Goal: Information Seeking & Learning: Learn about a topic

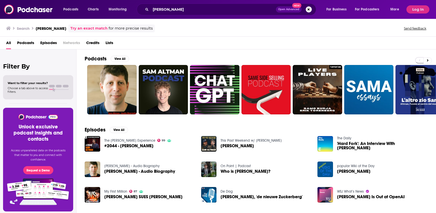
click at [89, 44] on span "Credits" at bounding box center [92, 44] width 13 height 10
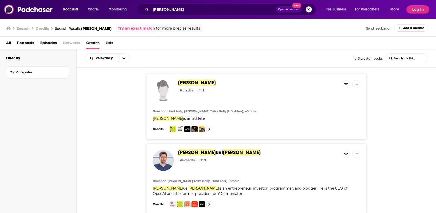
click at [223, 155] on span "[PERSON_NAME]" at bounding box center [242, 153] width 38 height 6
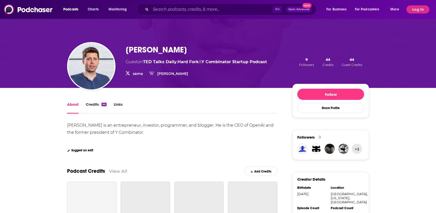
scroll to position [19, 0]
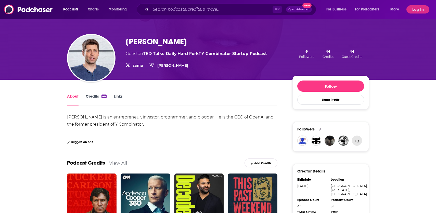
click at [92, 95] on link "Credits 44" at bounding box center [96, 100] width 21 height 12
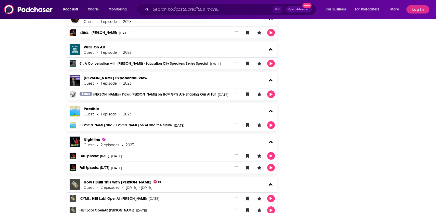
scroll to position [804, 0]
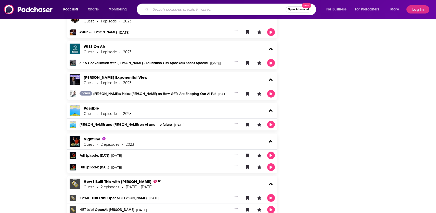
click at [173, 13] on input "Search podcasts, credits, & more..." at bounding box center [218, 9] width 135 height 8
type input "[PERSON_NAME]"
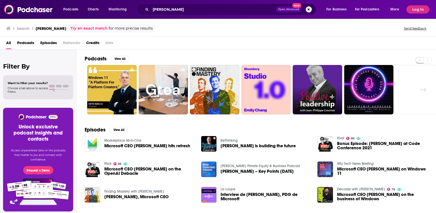
click at [93, 40] on span "Credits" at bounding box center [92, 44] width 13 height 10
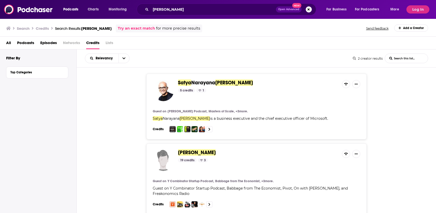
click at [209, 82] on span "Narayana" at bounding box center [203, 83] width 24 height 6
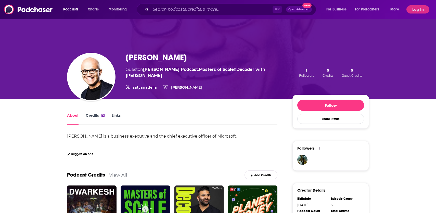
click at [92, 113] on link "Credits 5" at bounding box center [95, 119] width 19 height 12
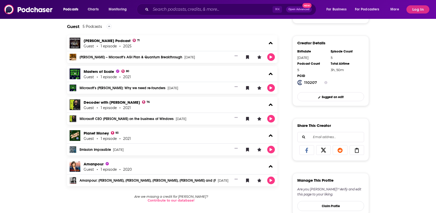
scroll to position [148, 0]
